Goal: Find specific page/section: Find specific page/section

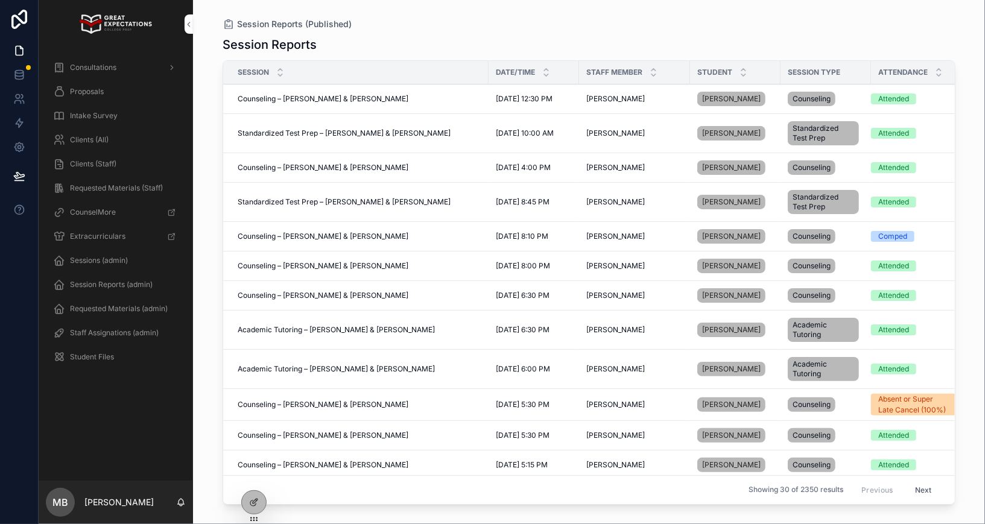
click at [0, 0] on div at bounding box center [0, 0] width 0 height 0
click at [0, 0] on icon at bounding box center [0, 0] width 0 height 0
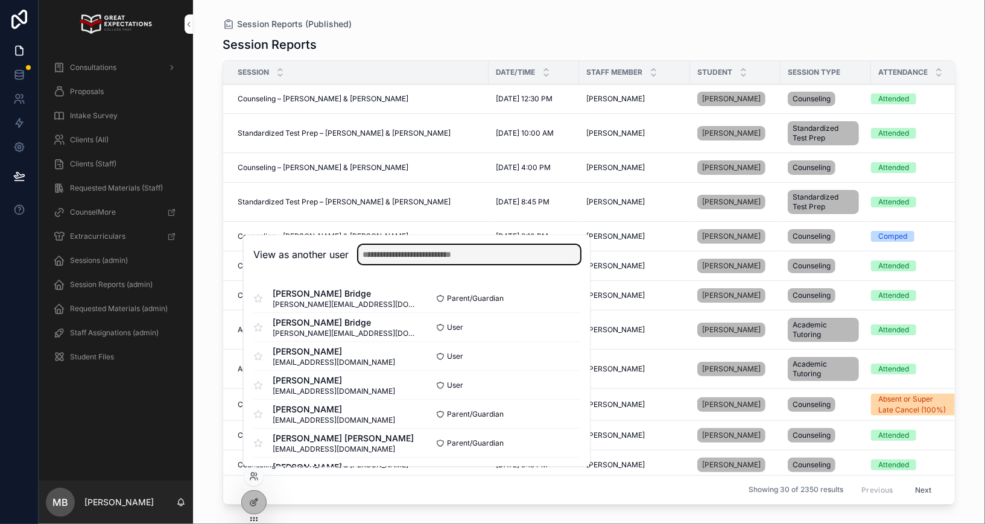
click at [444, 260] on input "text" at bounding box center [469, 254] width 222 height 19
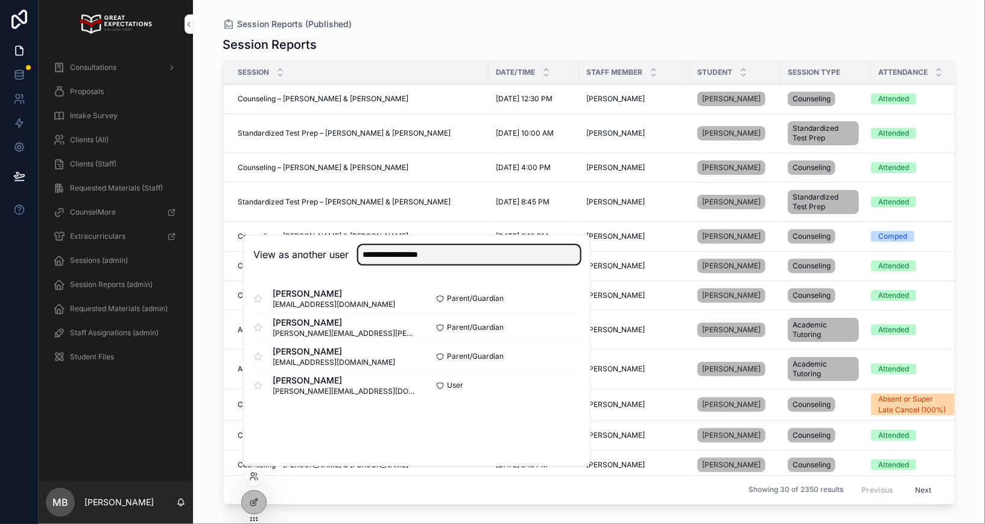
type input "**********"
click at [0, 0] on button "Select" at bounding box center [0, 0] width 0 height 0
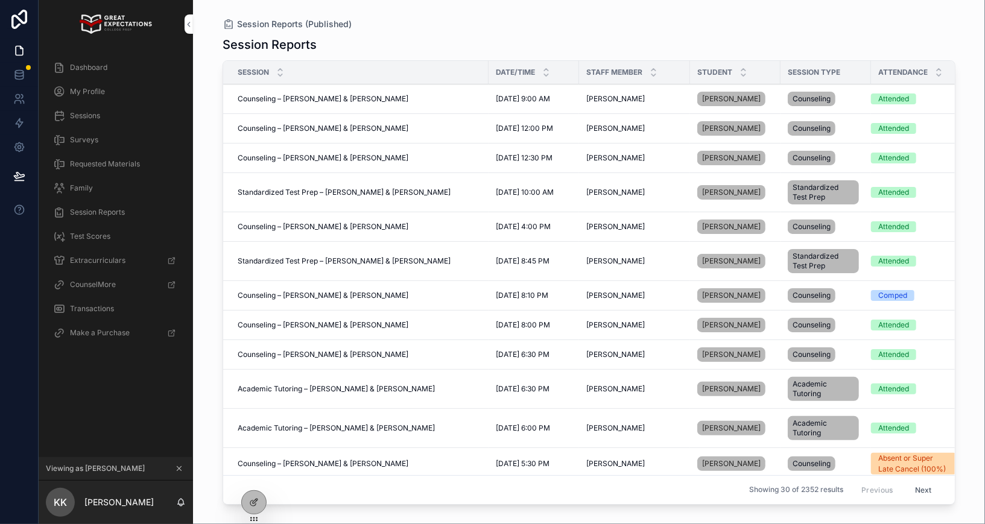
click at [110, 312] on span "Transactions" at bounding box center [92, 309] width 44 height 10
